Goal: Information Seeking & Learning: Learn about a topic

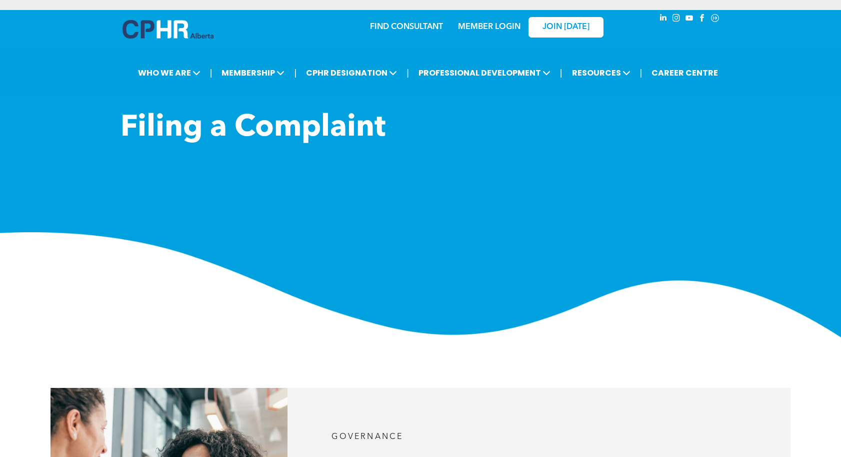
click at [400, 25] on link "FIND CONSULTANT" at bounding box center [406, 27] width 73 height 8
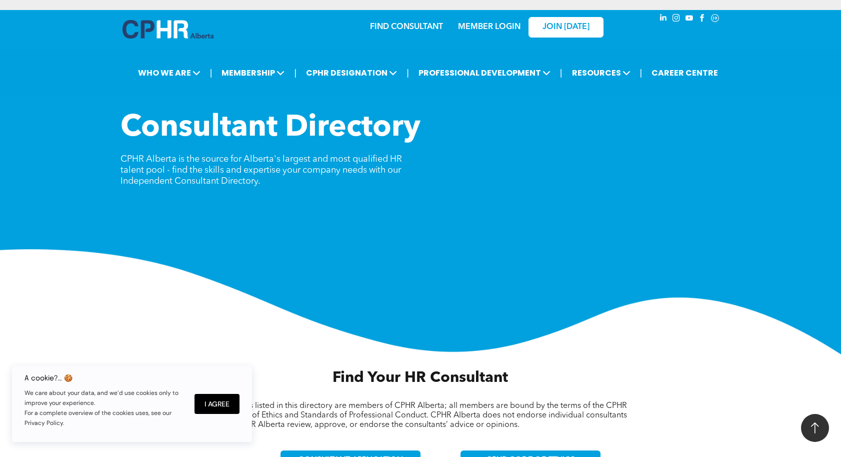
scroll to position [460, 0]
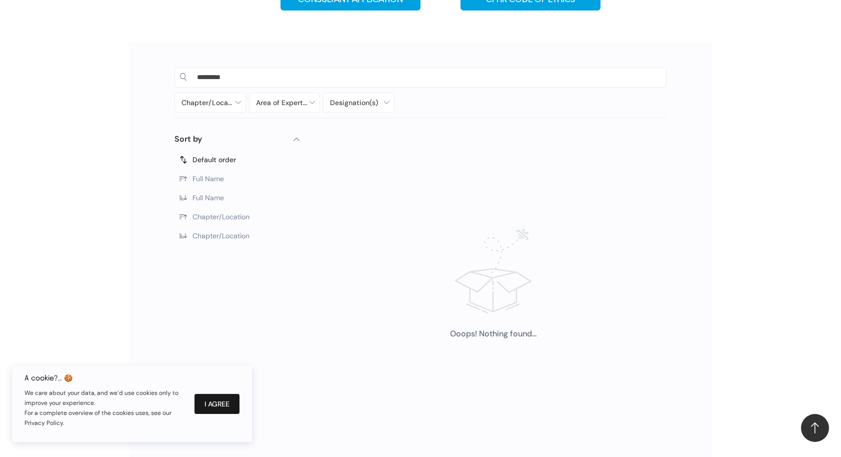
click at [220, 407] on button "I Agree" at bounding box center [217, 404] width 45 height 20
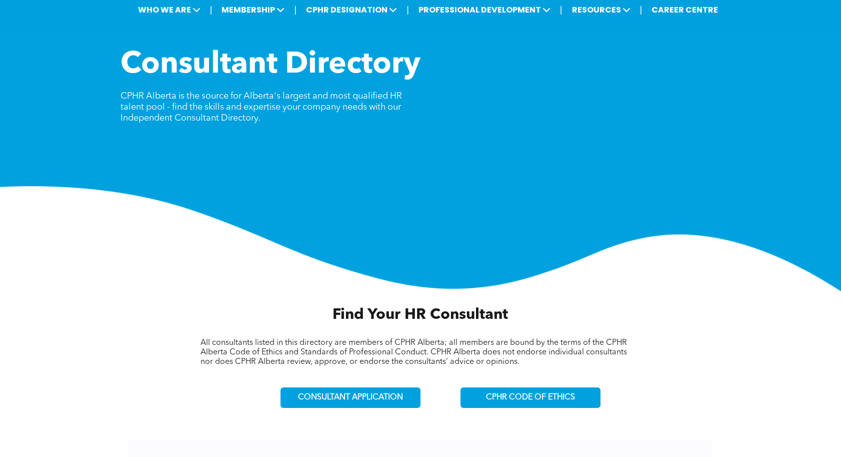
scroll to position [0, 0]
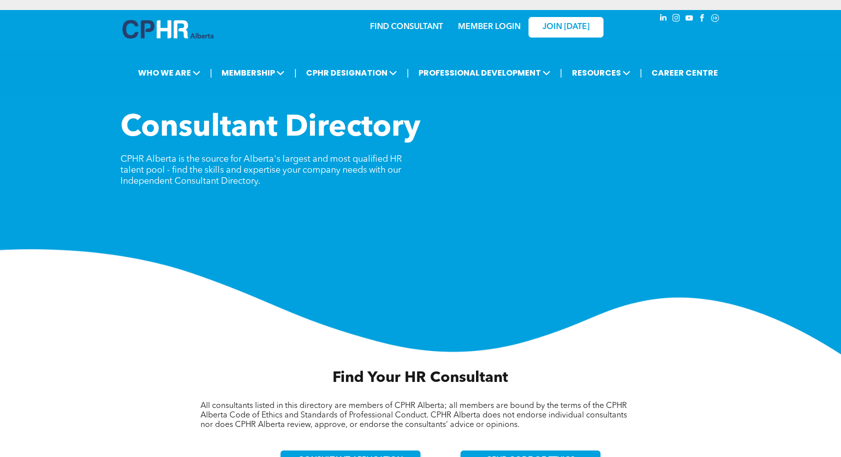
click at [405, 28] on link "FIND CONSULTANT" at bounding box center [406, 27] width 73 height 8
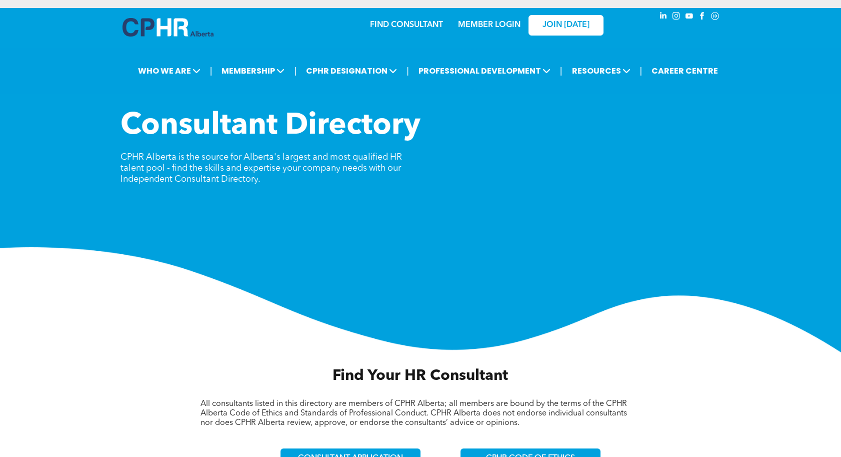
scroll to position [330, 0]
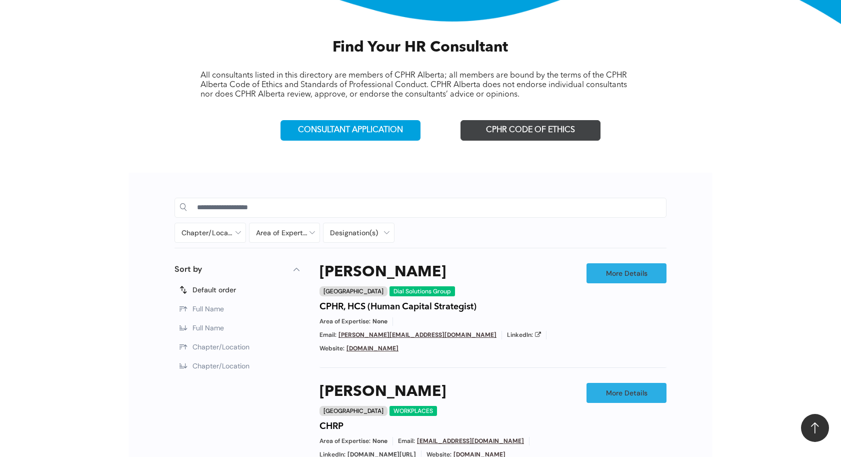
click at [513, 128] on span "CPHR CODE OF ETHICS" at bounding box center [530, 131] width 89 height 10
